Goal: Task Accomplishment & Management: Use online tool/utility

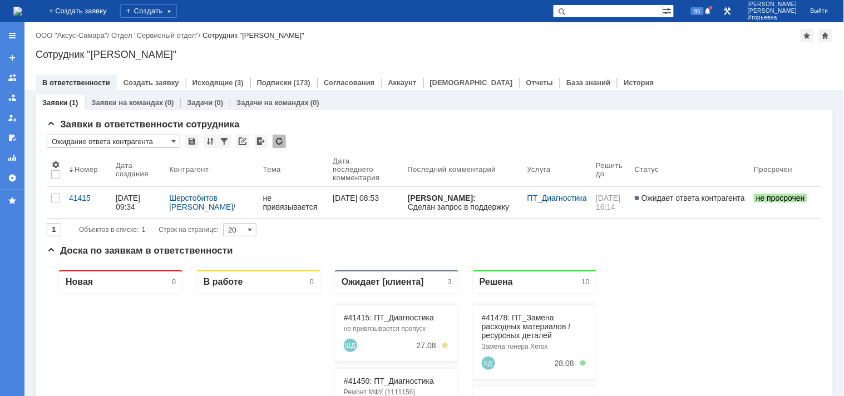
click at [81, 197] on div "41415" at bounding box center [88, 198] width 38 height 9
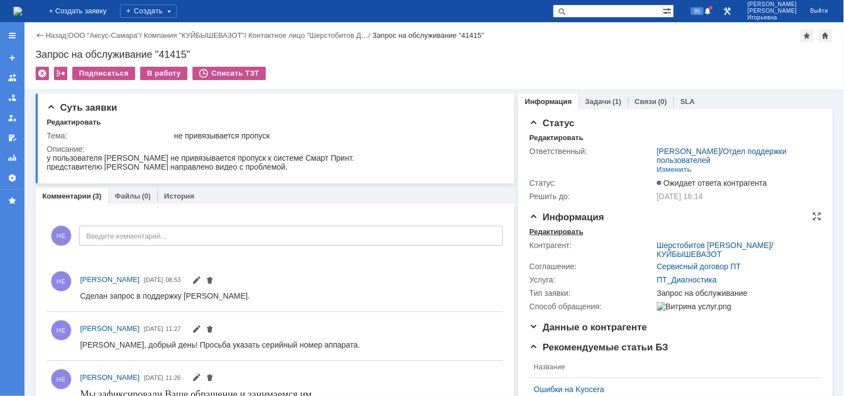
click at [542, 231] on div "Редактировать" at bounding box center [557, 232] width 54 height 9
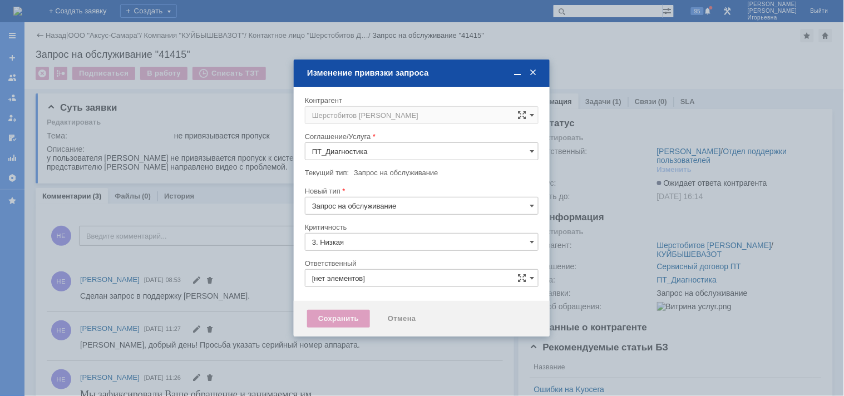
type input "[PERSON_NAME]"
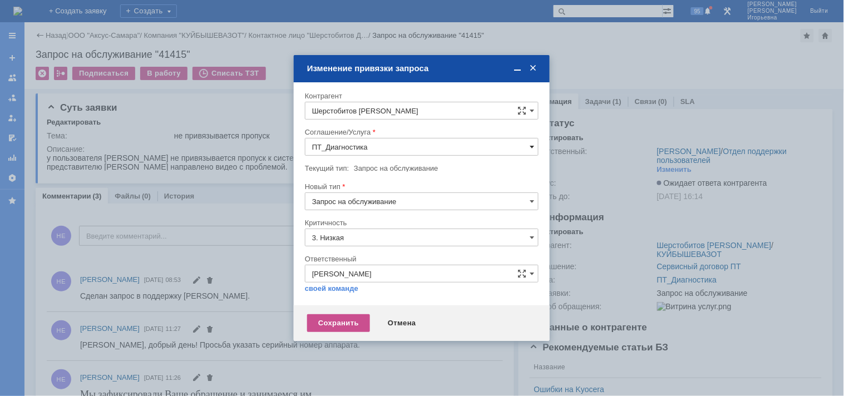
click at [530, 144] on span at bounding box center [532, 146] width 4 height 9
click at [396, 323] on div "Отмена" at bounding box center [402, 323] width 51 height 18
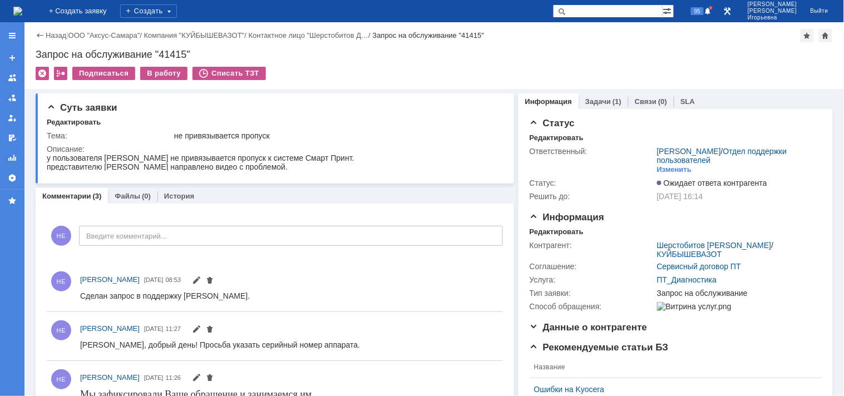
click at [22, 10] on img at bounding box center [17, 11] width 9 height 9
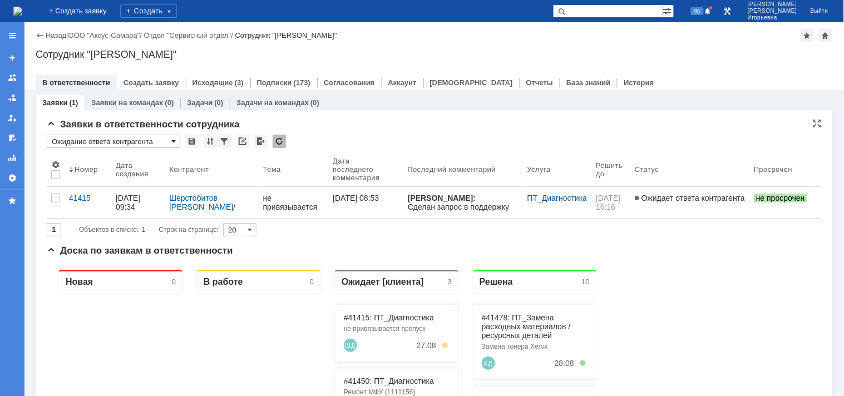
click at [171, 138] on span at bounding box center [173, 141] width 4 height 9
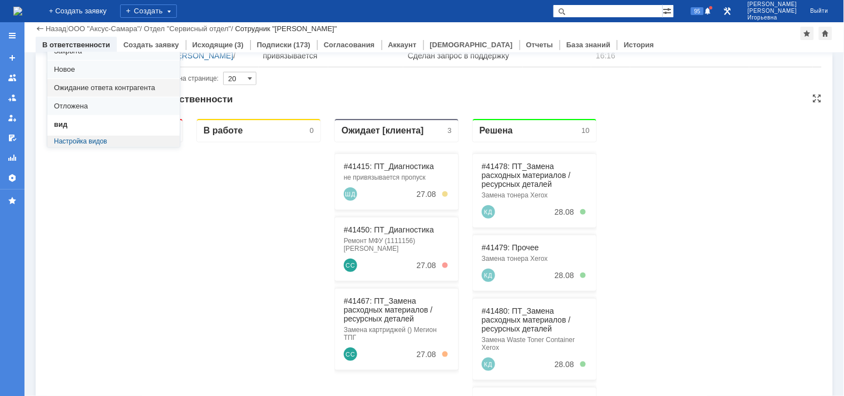
scroll to position [123, 0]
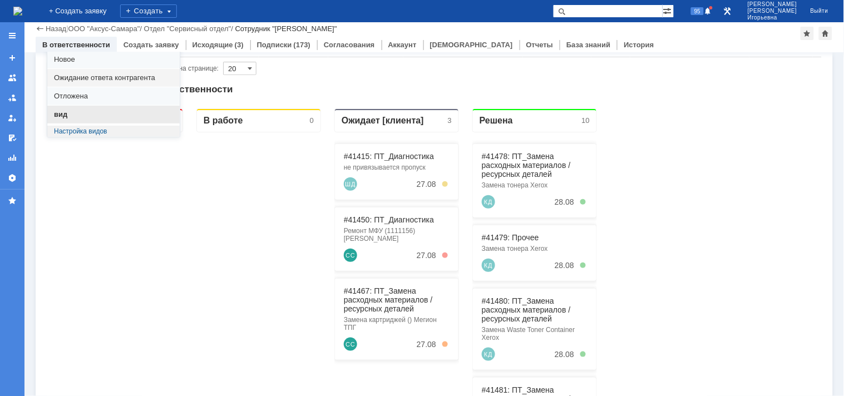
click at [62, 115] on span "вид" at bounding box center [113, 114] width 119 height 9
type input "вид"
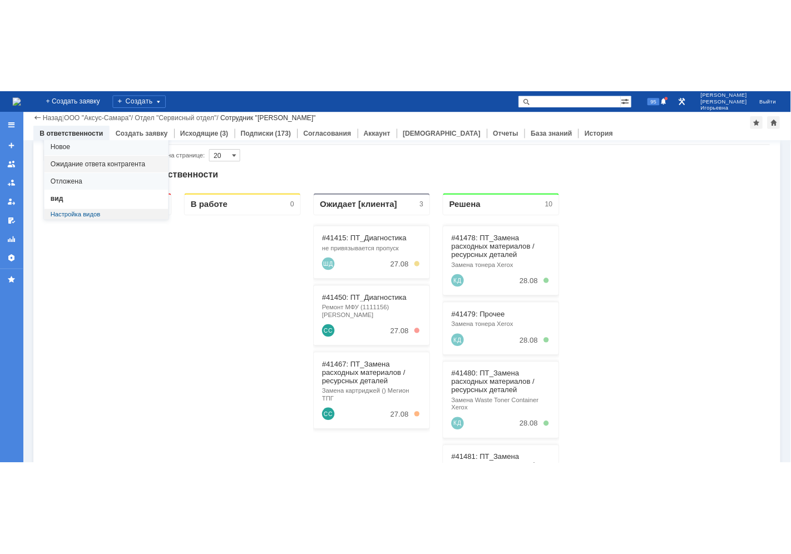
scroll to position [0, 0]
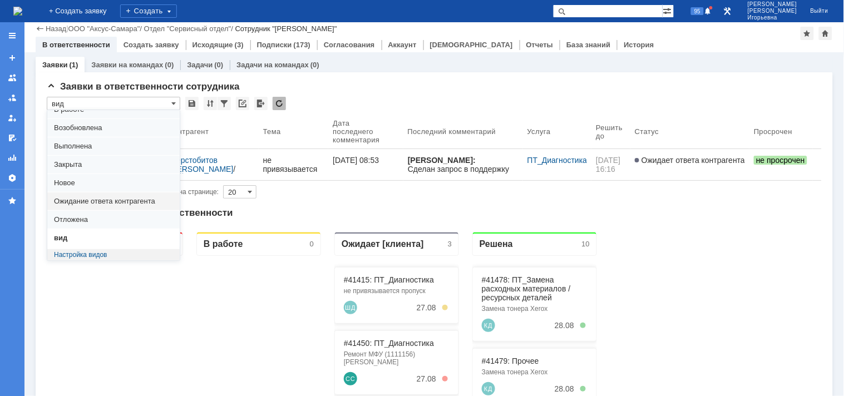
type input "100"
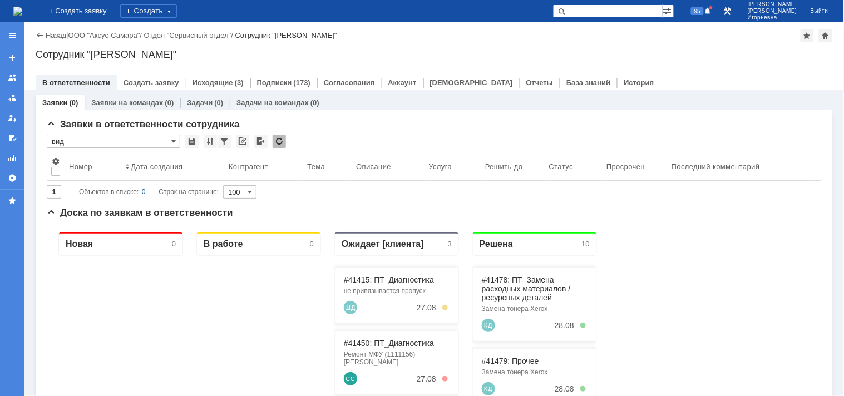
type input "вид"
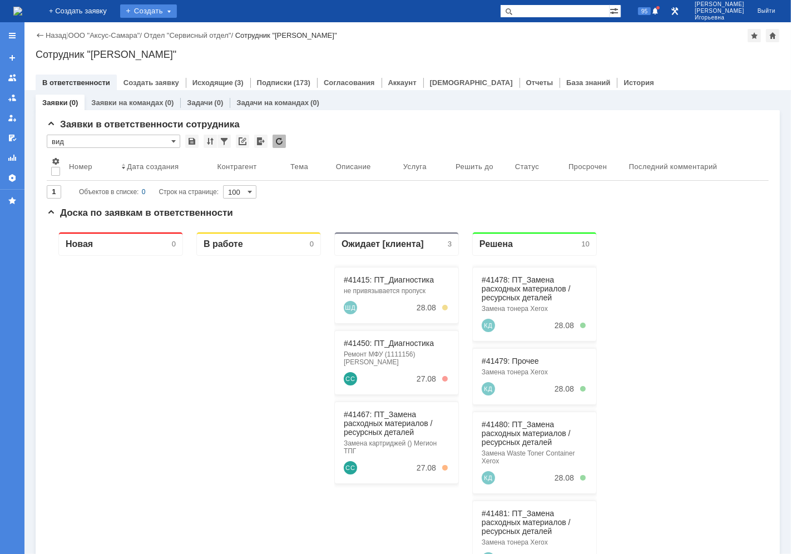
click at [174, 9] on div "Создать" at bounding box center [148, 10] width 57 height 13
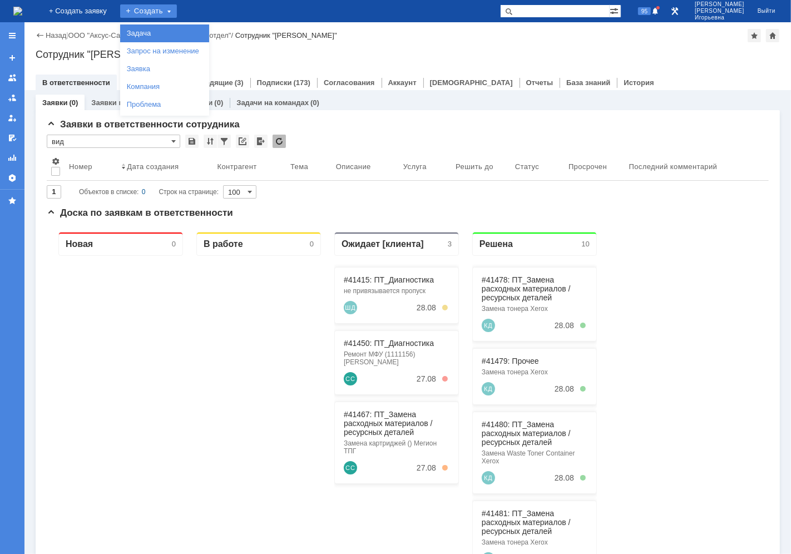
click at [165, 32] on link "Задача" at bounding box center [164, 33] width 85 height 13
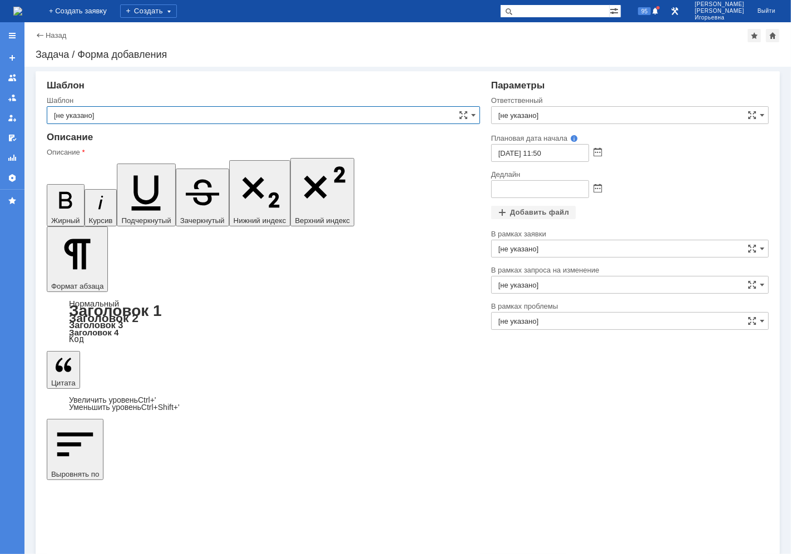
click at [97, 115] on input "[не указано]" at bounding box center [263, 115] width 433 height 18
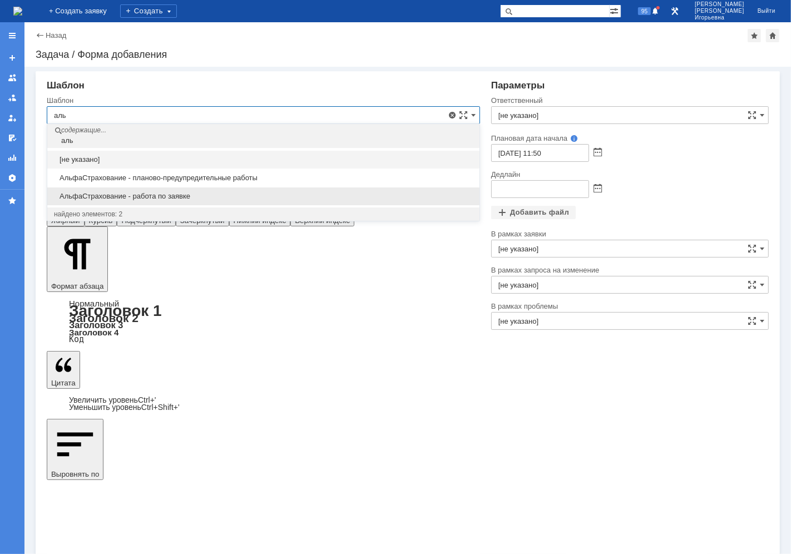
click at [142, 196] on span "АльфаСтрахование - работа по заявке" at bounding box center [263, 196] width 419 height 9
type input "АльфаСтрахование - работа по заявке"
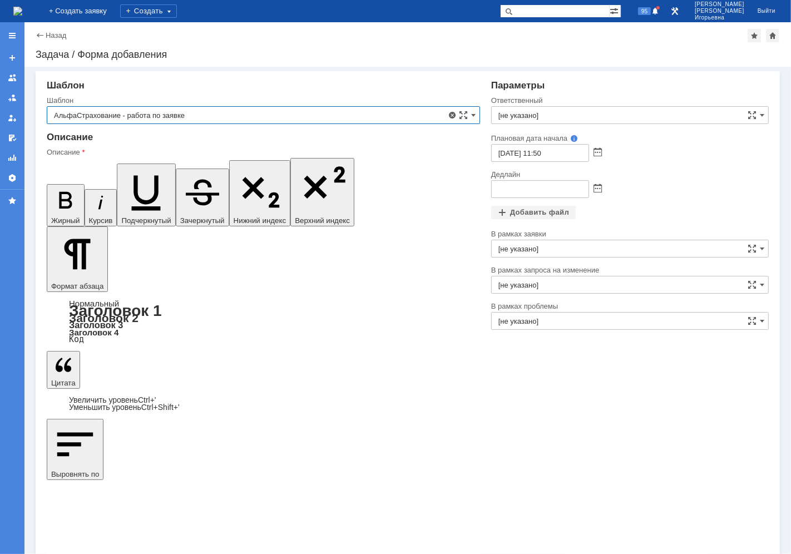
type input "Кубышкин Александр Анатольевич"
type input "27.08.2025 20:50"
type input "АльфаСтрахование - работа по заявке"
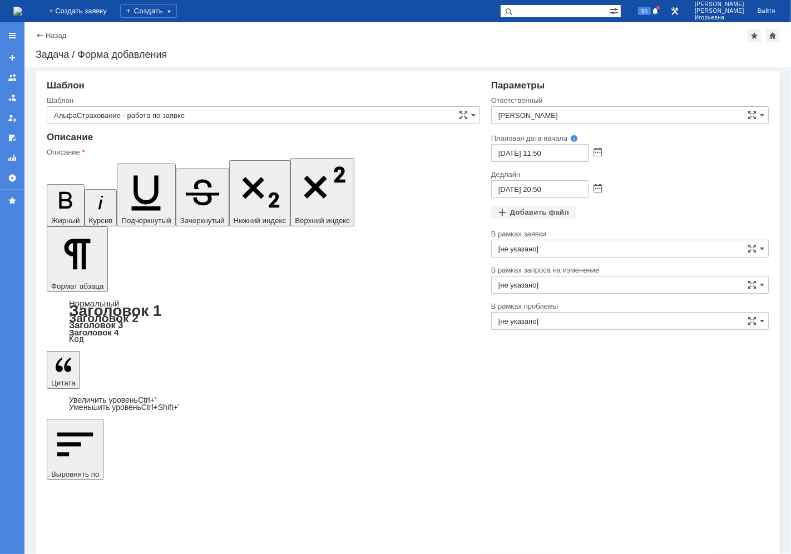
scroll to position [258, 3]
drag, startPoint x: 350, startPoint y: 2933, endPoint x: 81, endPoint y: 2930, distance: 269.3
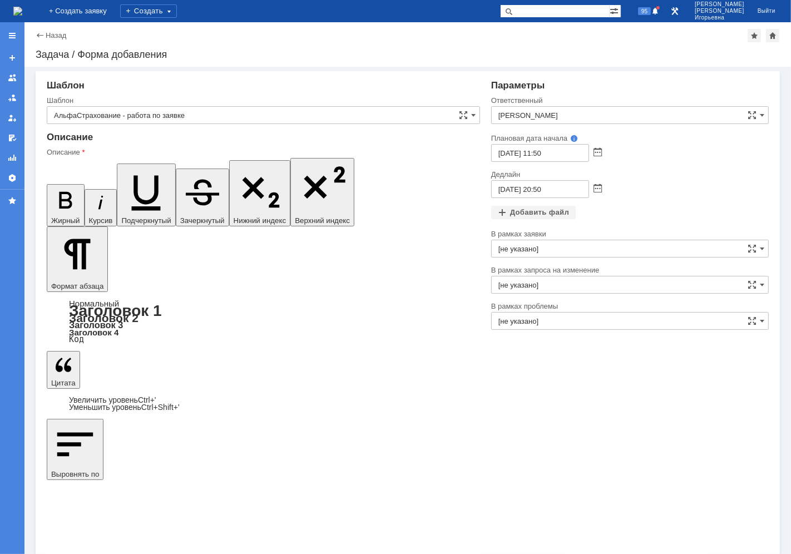
click at [51, 186] on icon "button" at bounding box center [65, 200] width 29 height 29
click at [121, 165] on icon "button" at bounding box center [146, 190] width 50 height 50
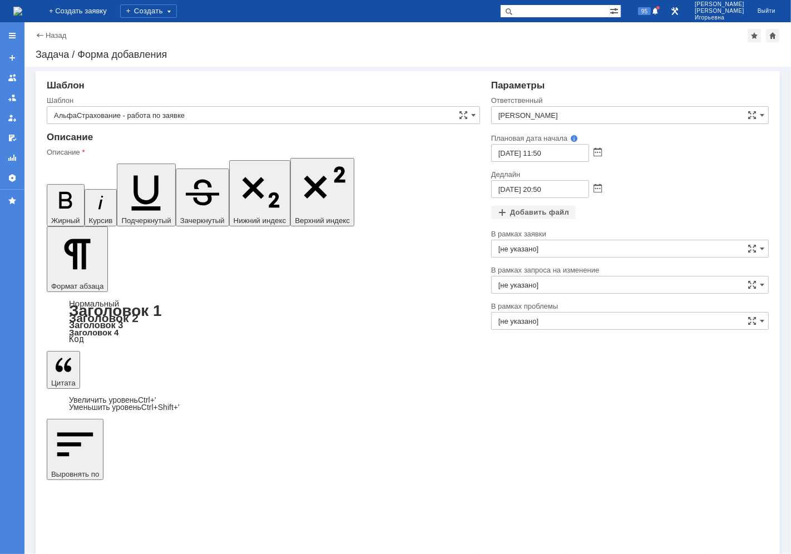
scroll to position [147, 1]
drag, startPoint x: 115, startPoint y: 2968, endPoint x: 60, endPoint y: 2929, distance: 66.7
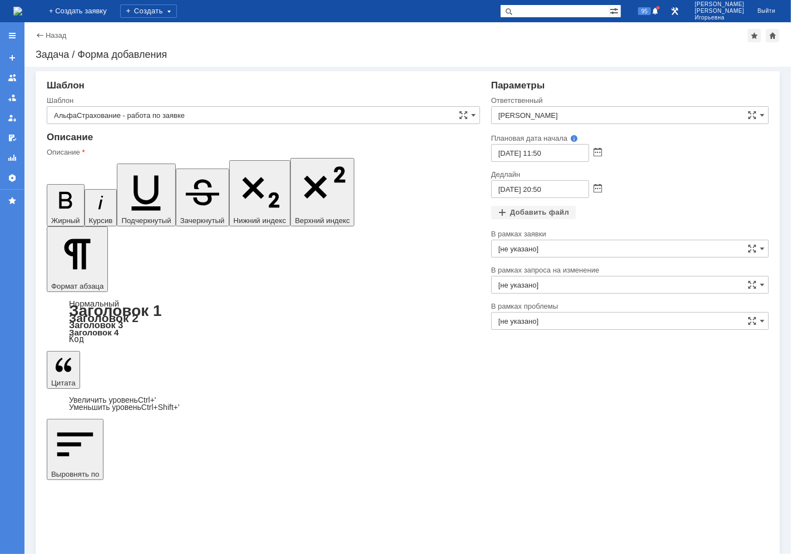
click at [598, 190] on span at bounding box center [598, 189] width 8 height 9
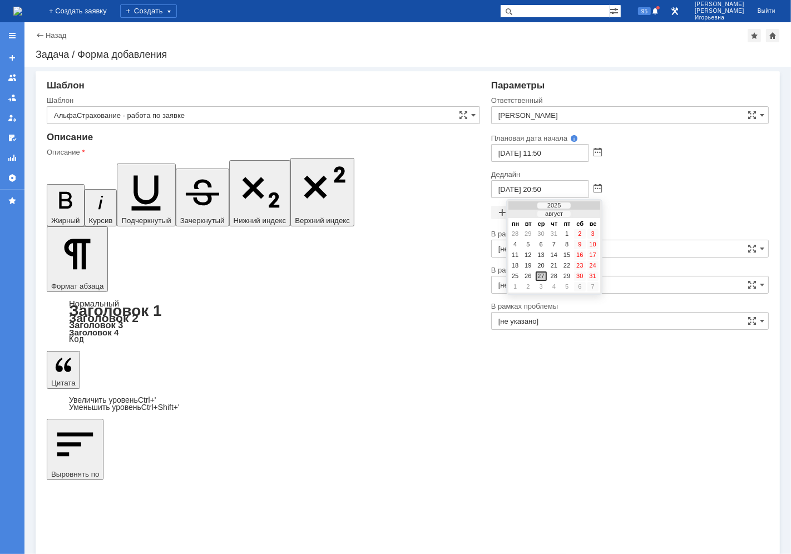
click at [585, 214] on div at bounding box center [586, 214] width 8 height 7
click at [528, 241] on div "2" at bounding box center [527, 244] width 11 height 9
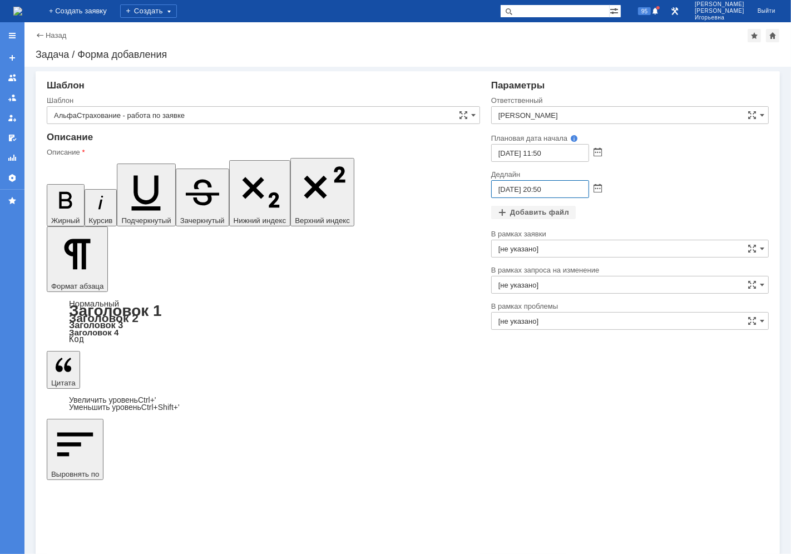
click at [540, 187] on input "02.09.2025 20:50" at bounding box center [540, 189] width 98 height 18
click at [550, 190] on input "02.09.2025 17:50" at bounding box center [540, 189] width 98 height 18
type input "02.09.2025 17:00"
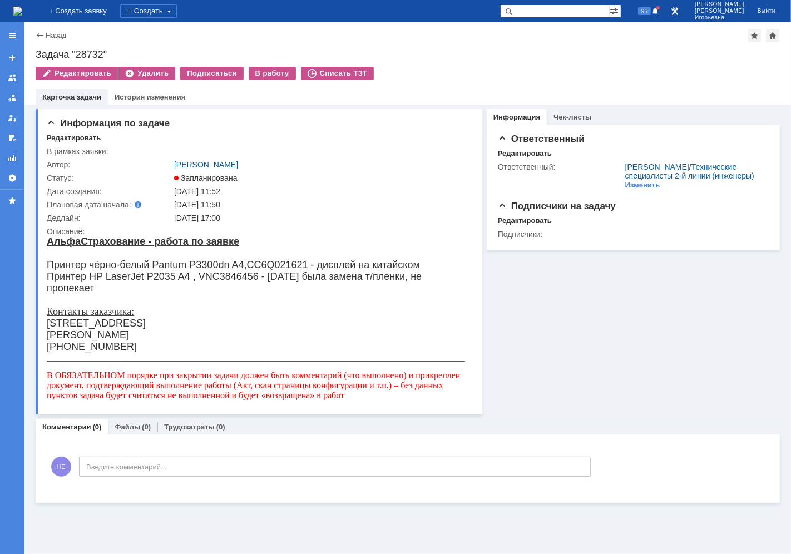
click at [22, 7] on img at bounding box center [17, 11] width 9 height 9
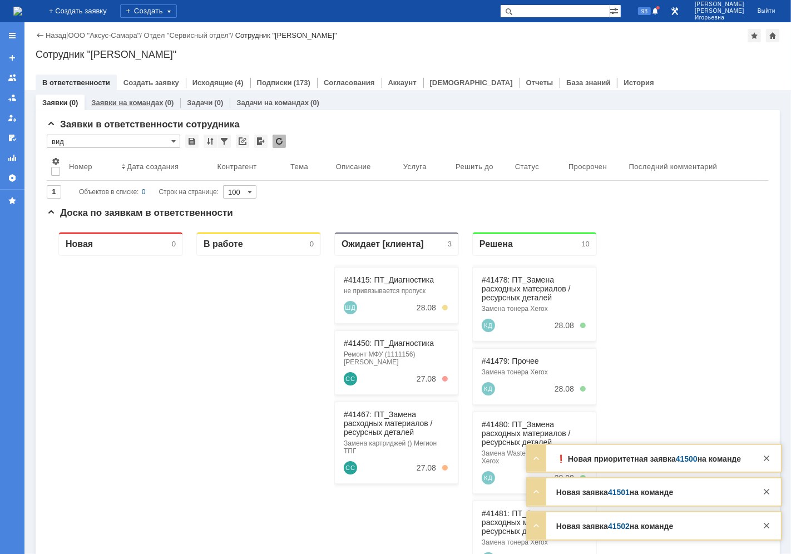
click at [132, 101] on link "Заявки на командах" at bounding box center [127, 102] width 72 height 8
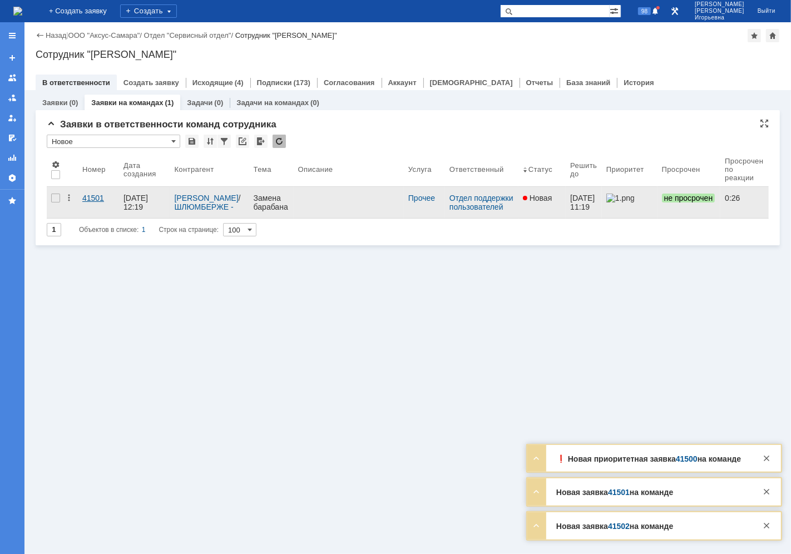
click at [93, 195] on div "41501" at bounding box center [98, 198] width 32 height 9
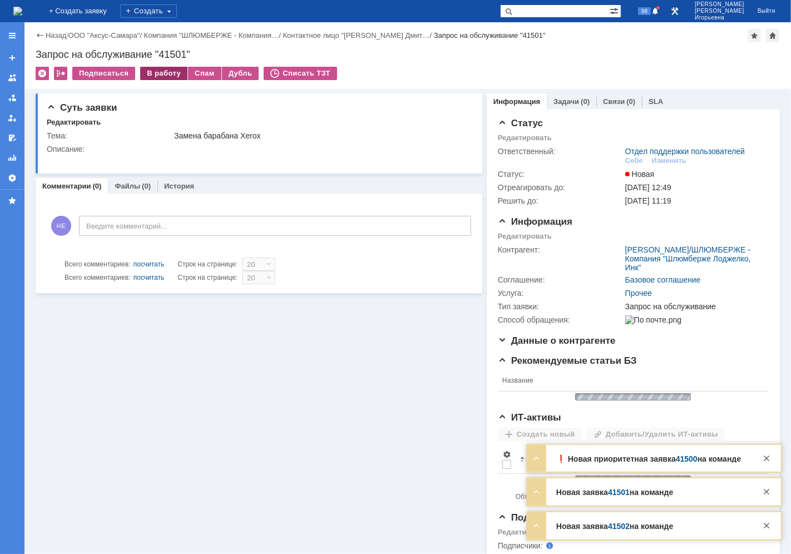
click at [160, 76] on div "В работу" at bounding box center [163, 73] width 47 height 13
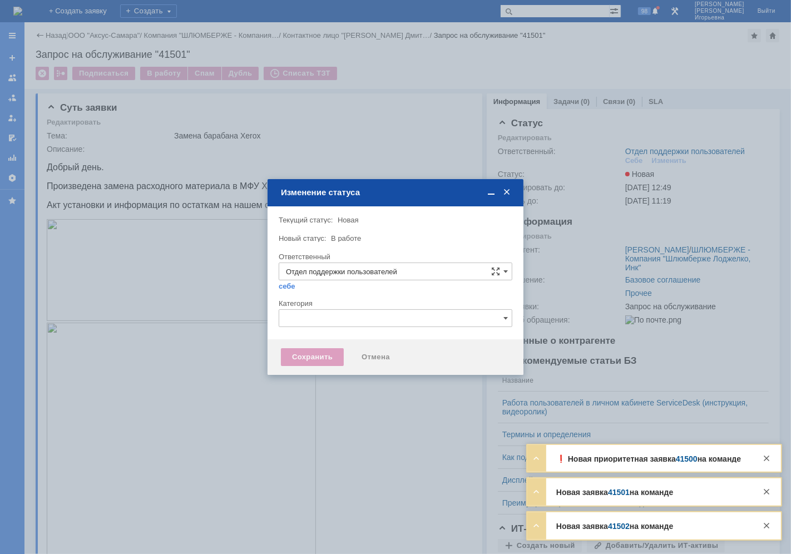
type input "[PERSON_NAME]"
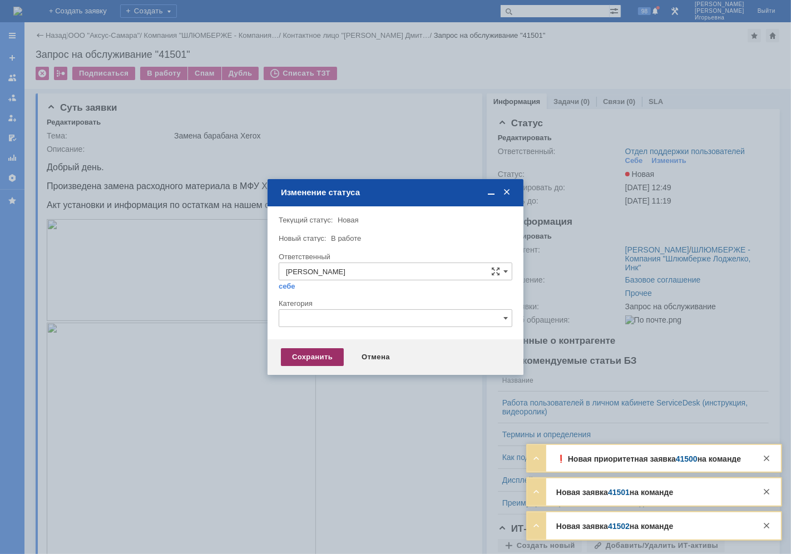
click at [303, 359] on div "Сохранить" at bounding box center [312, 357] width 63 height 18
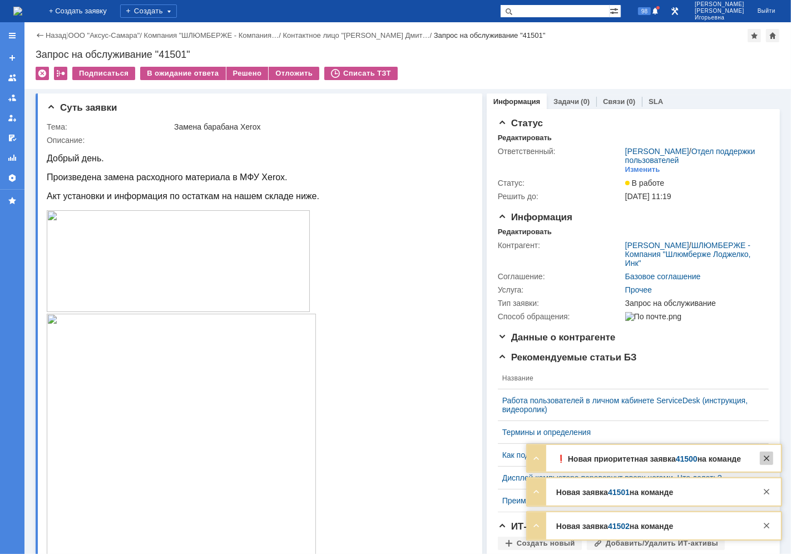
click at [768, 463] on div at bounding box center [766, 458] width 13 height 13
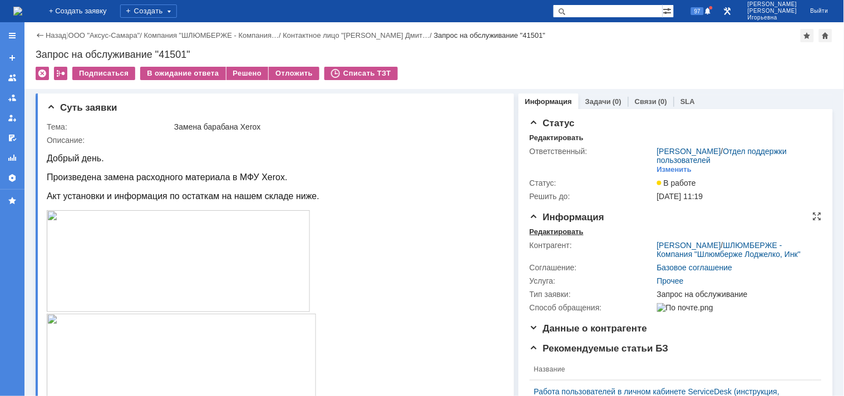
click at [542, 230] on div "Редактировать" at bounding box center [557, 232] width 54 height 9
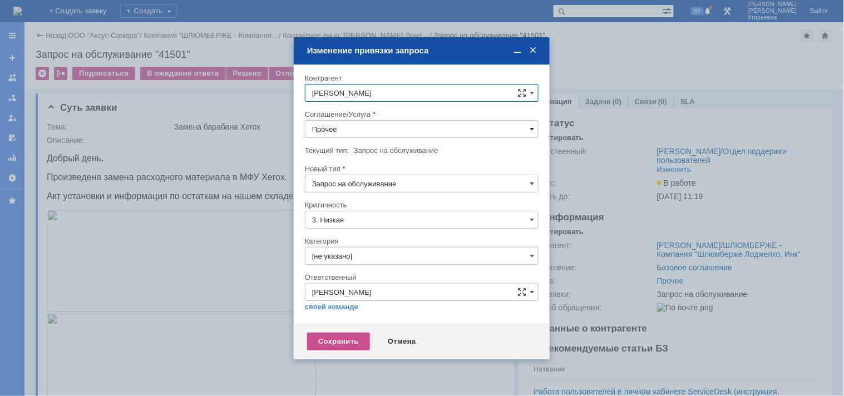
click at [533, 126] on span at bounding box center [532, 129] width 4 height 9
click at [353, 221] on div "ПТ_Замена расходных материалов / ресурсных деталей" at bounding box center [421, 227] width 233 height 18
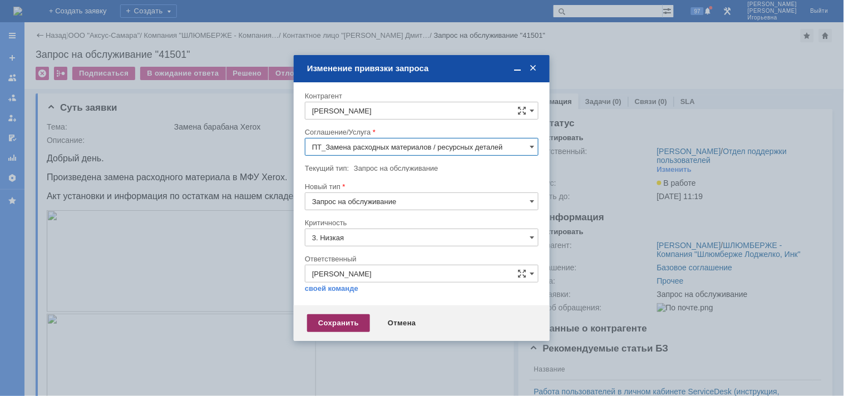
type input "ПТ_Замена расходных материалов / ресурсных деталей"
click at [329, 324] on div "Сохранить" at bounding box center [338, 323] width 63 height 18
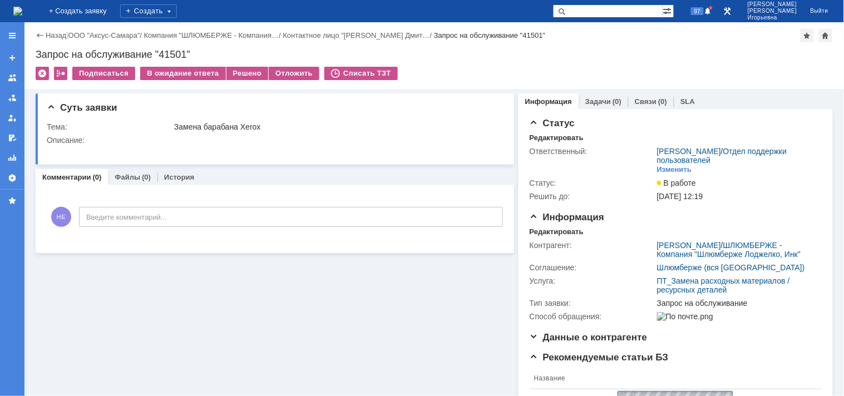
scroll to position [0, 0]
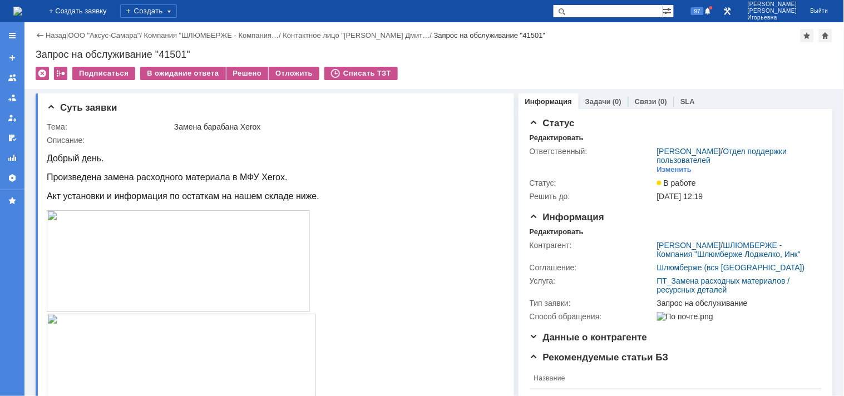
click at [174, 53] on div "Запрос на обслуживание "41501"" at bounding box center [434, 54] width 797 height 11
copy div "41501"
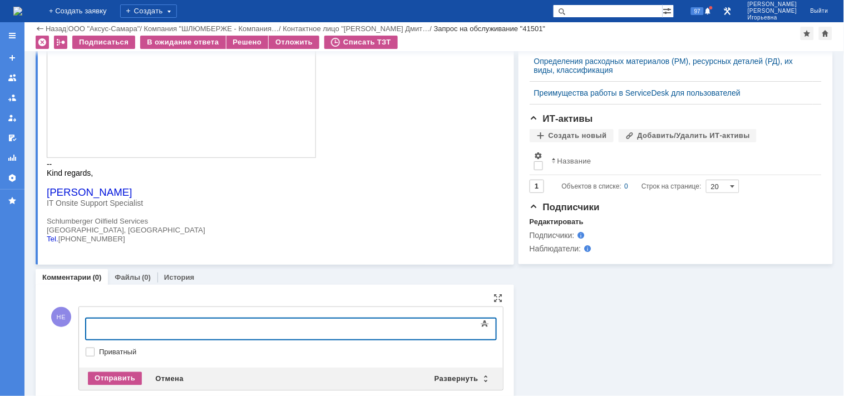
scroll to position [522, 0]
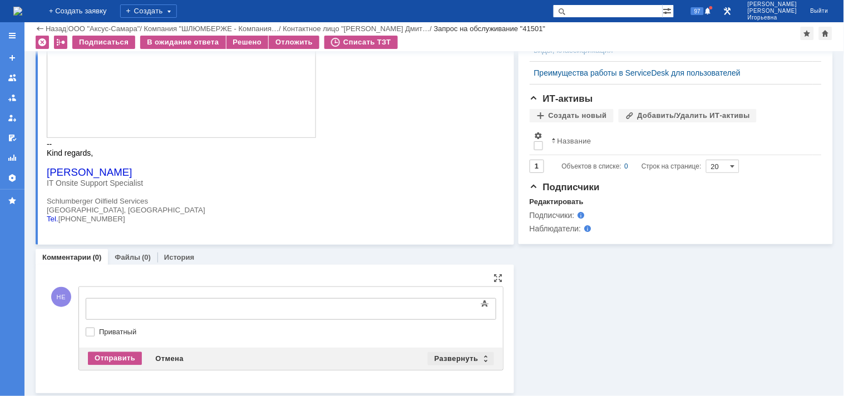
click at [480, 354] on div "Развернуть" at bounding box center [461, 358] width 66 height 13
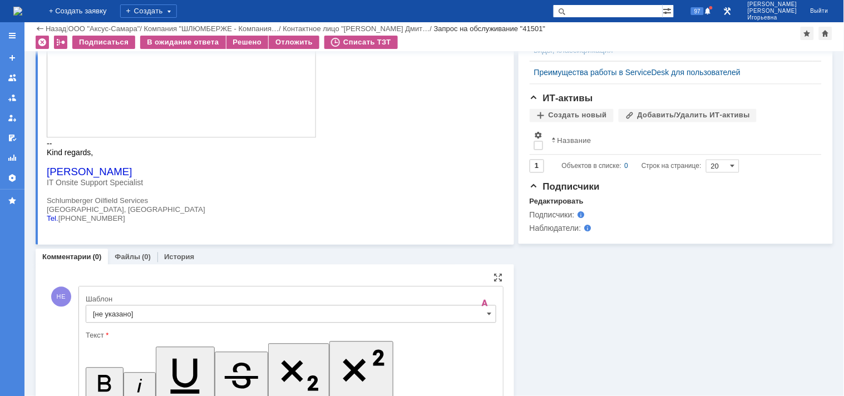
scroll to position [0, 0]
click at [487, 314] on span at bounding box center [489, 314] width 4 height 9
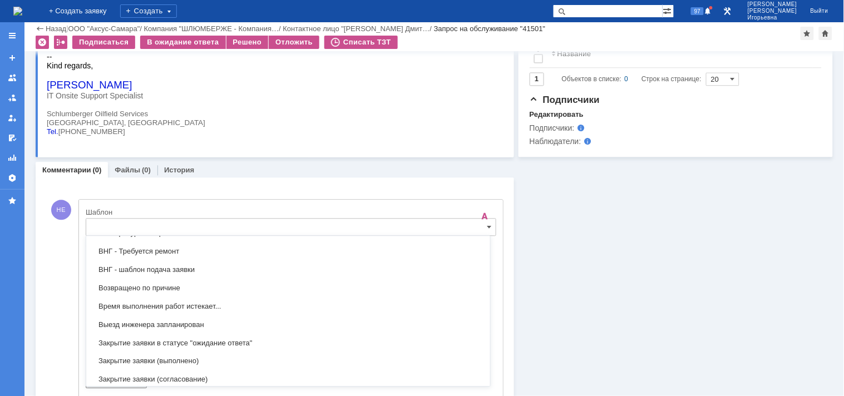
scroll to position [513, 0]
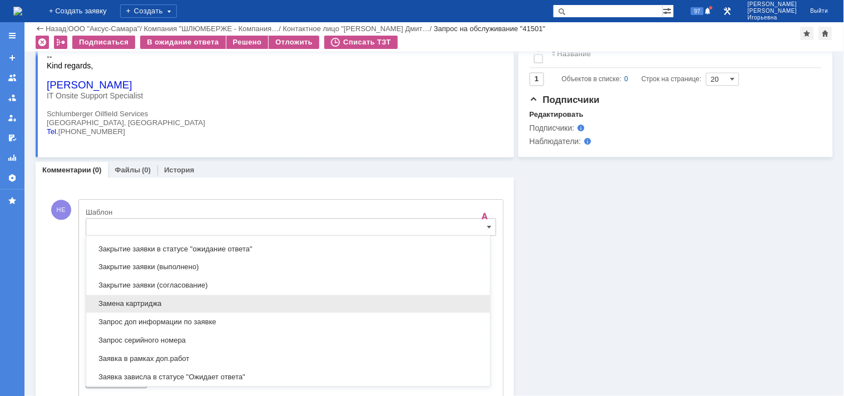
click at [115, 304] on span "Замена картриджа" at bounding box center [288, 303] width 390 height 9
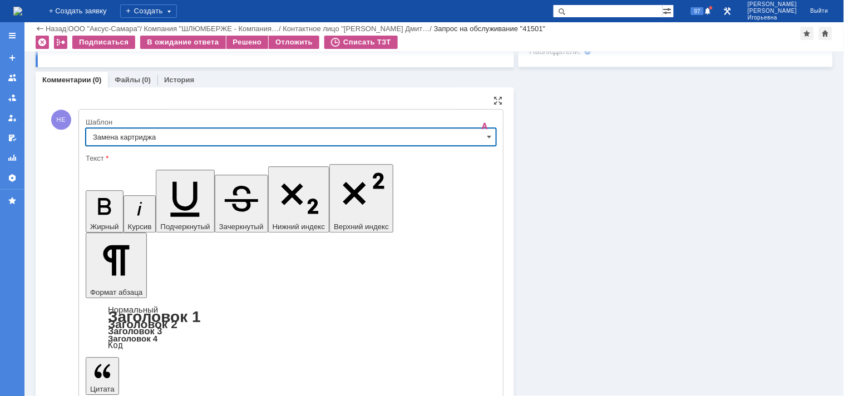
type input "Замена картриджа"
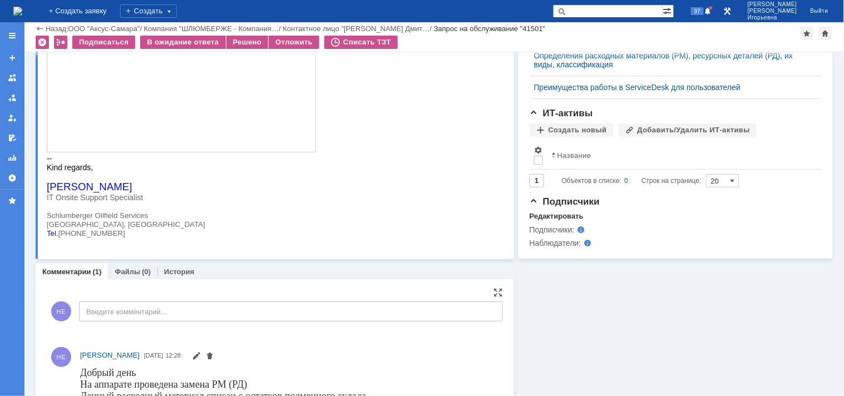
scroll to position [599, 0]
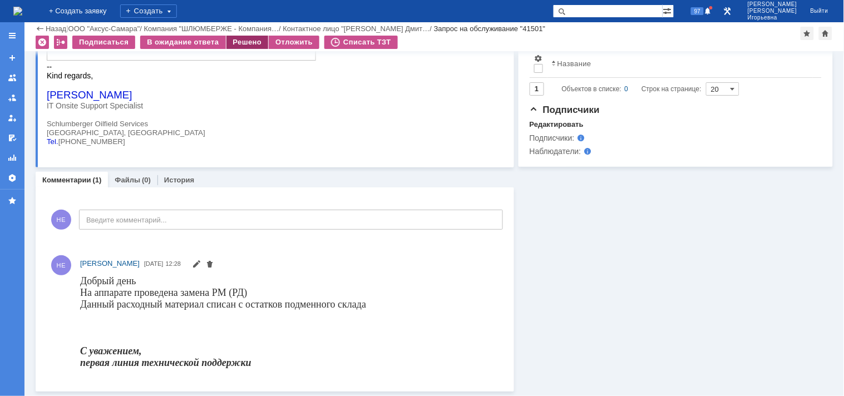
click at [238, 42] on div "Решено" at bounding box center [247, 42] width 42 height 13
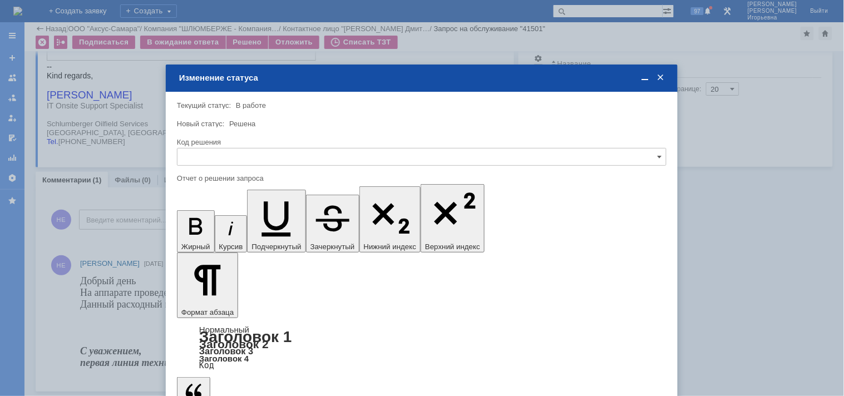
scroll to position [0, 0]
click at [201, 150] on input "text" at bounding box center [422, 157] width 490 height 18
click at [197, 229] on span "Решено" at bounding box center [421, 232] width 475 height 9
type input "Решено"
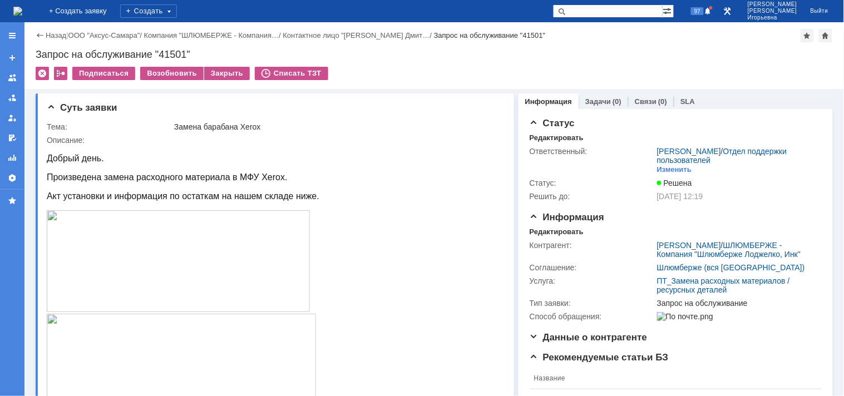
click at [21, 7] on img at bounding box center [17, 11] width 9 height 9
